Goal: Transaction & Acquisition: Purchase product/service

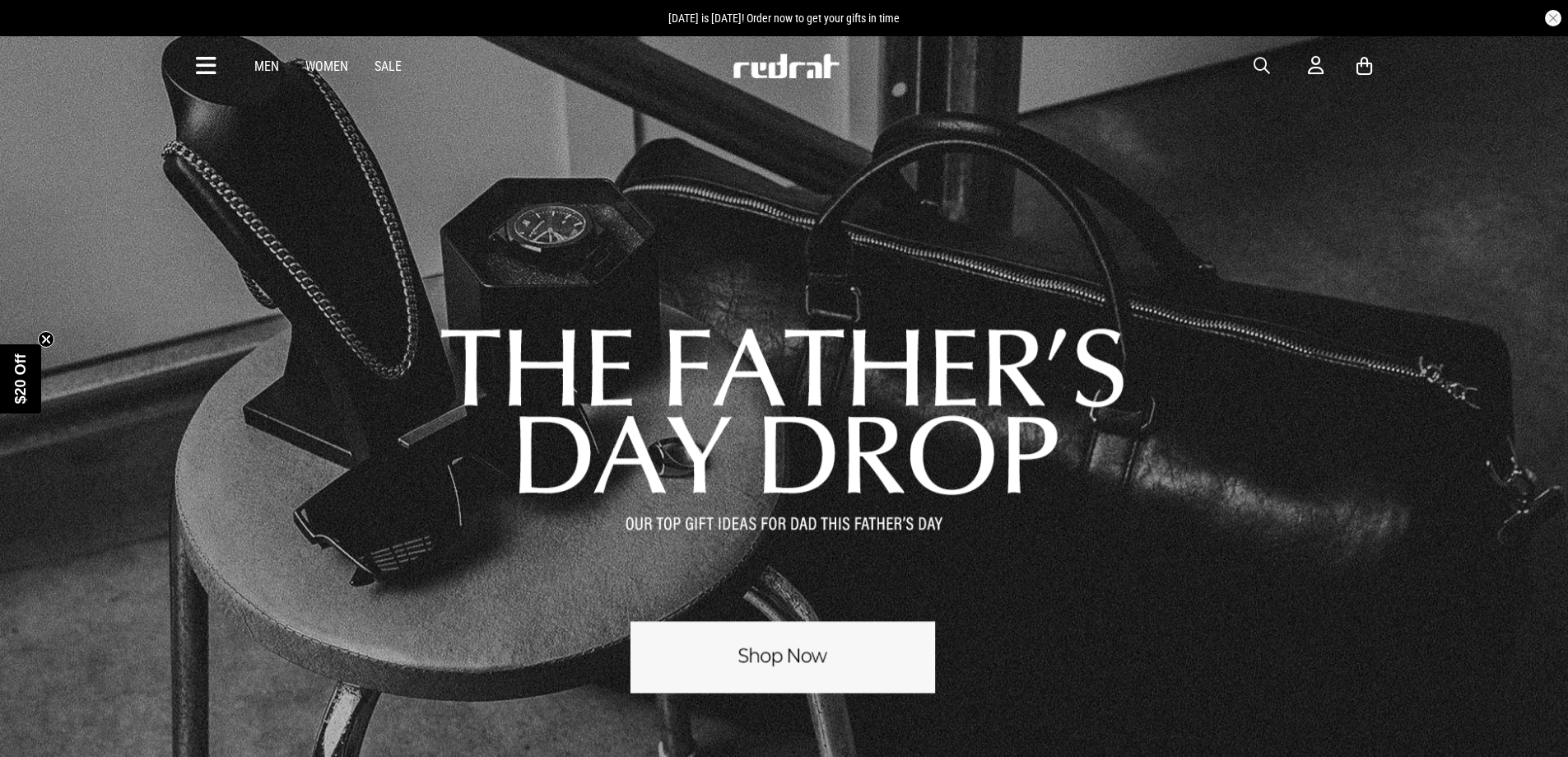
click at [380, 62] on link "Sale" at bounding box center [388, 66] width 27 height 15
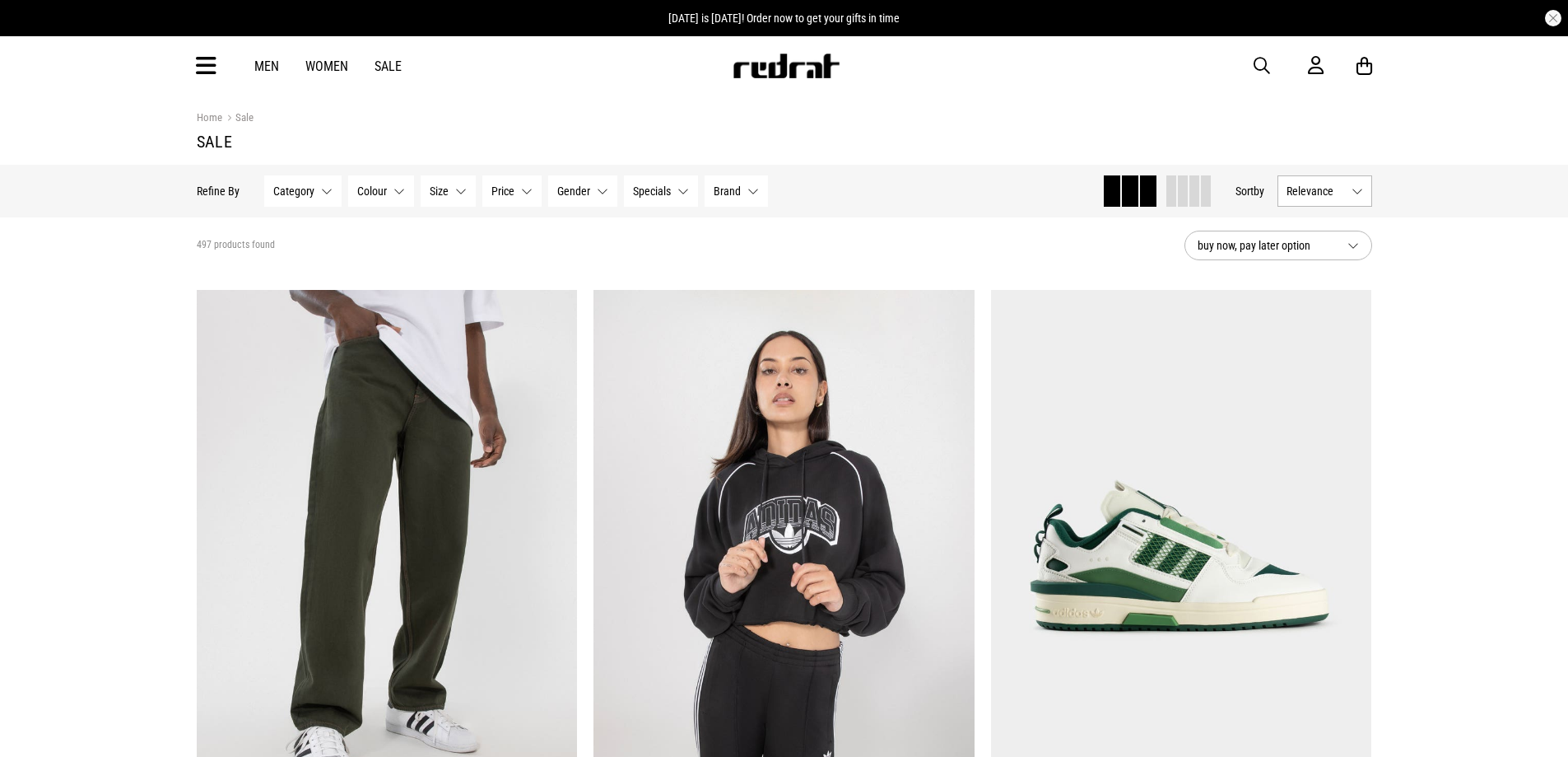
click at [439, 192] on span "Size" at bounding box center [440, 191] width 19 height 13
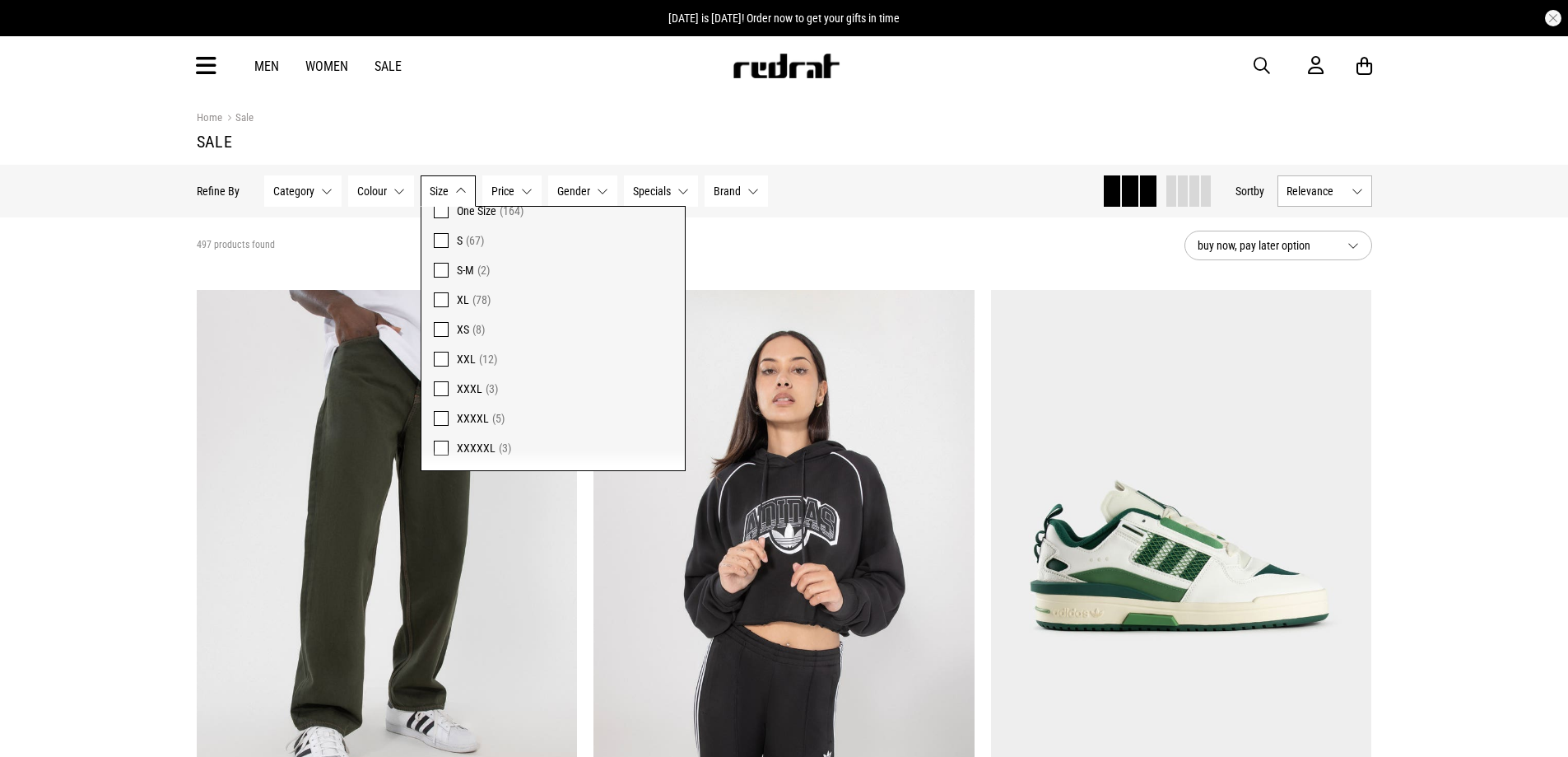
scroll to position [164, 0]
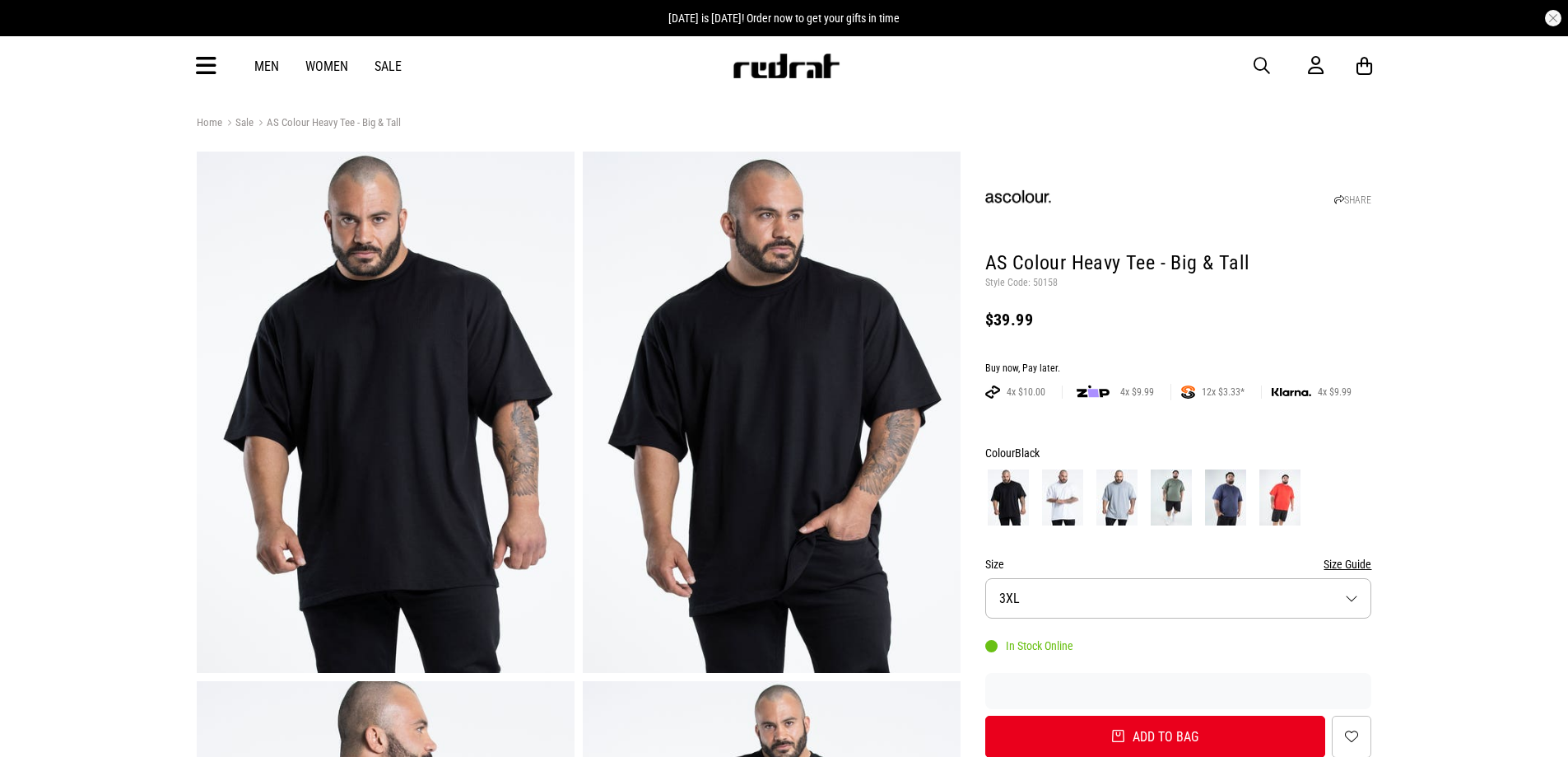
click at [1124, 606] on button "Size 3XL" at bounding box center [1178, 598] width 387 height 40
